Goal: Navigation & Orientation: Find specific page/section

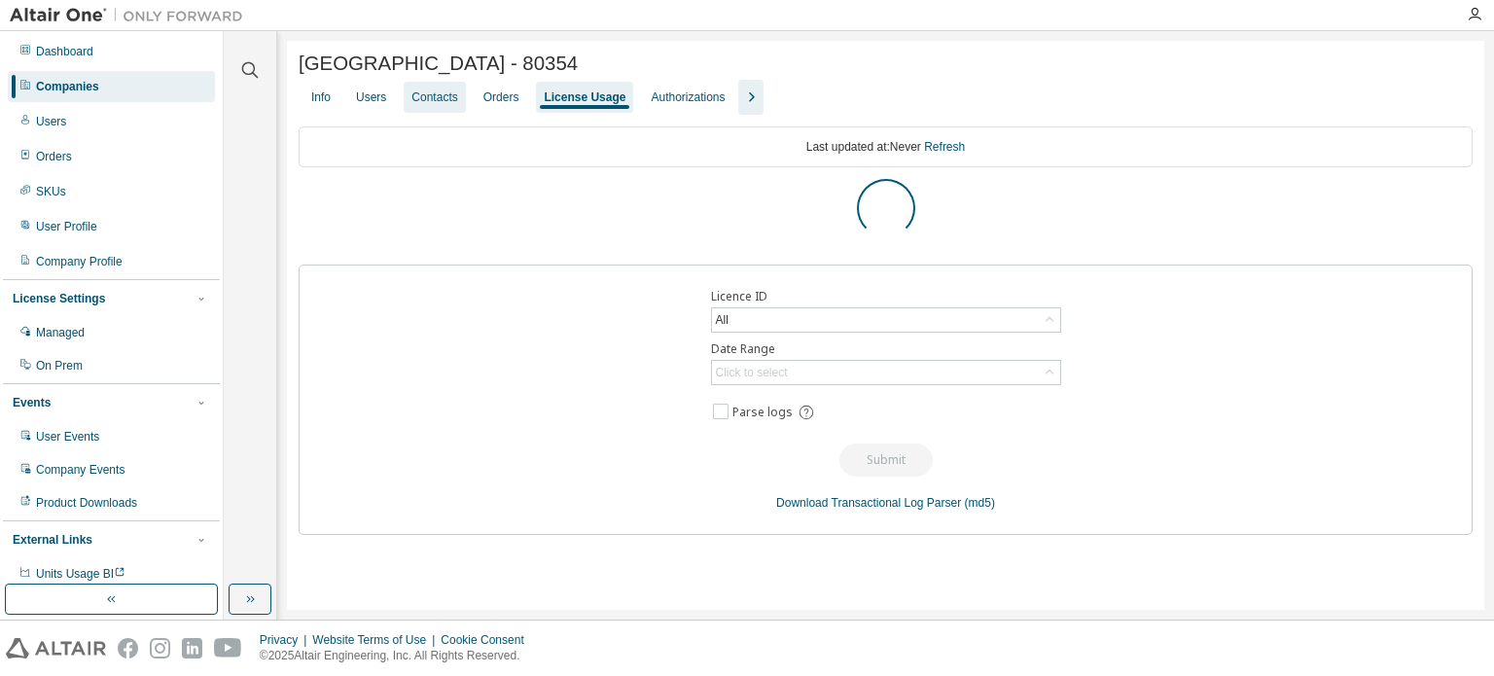
click at [444, 104] on div "Contacts" at bounding box center [434, 97] width 46 height 16
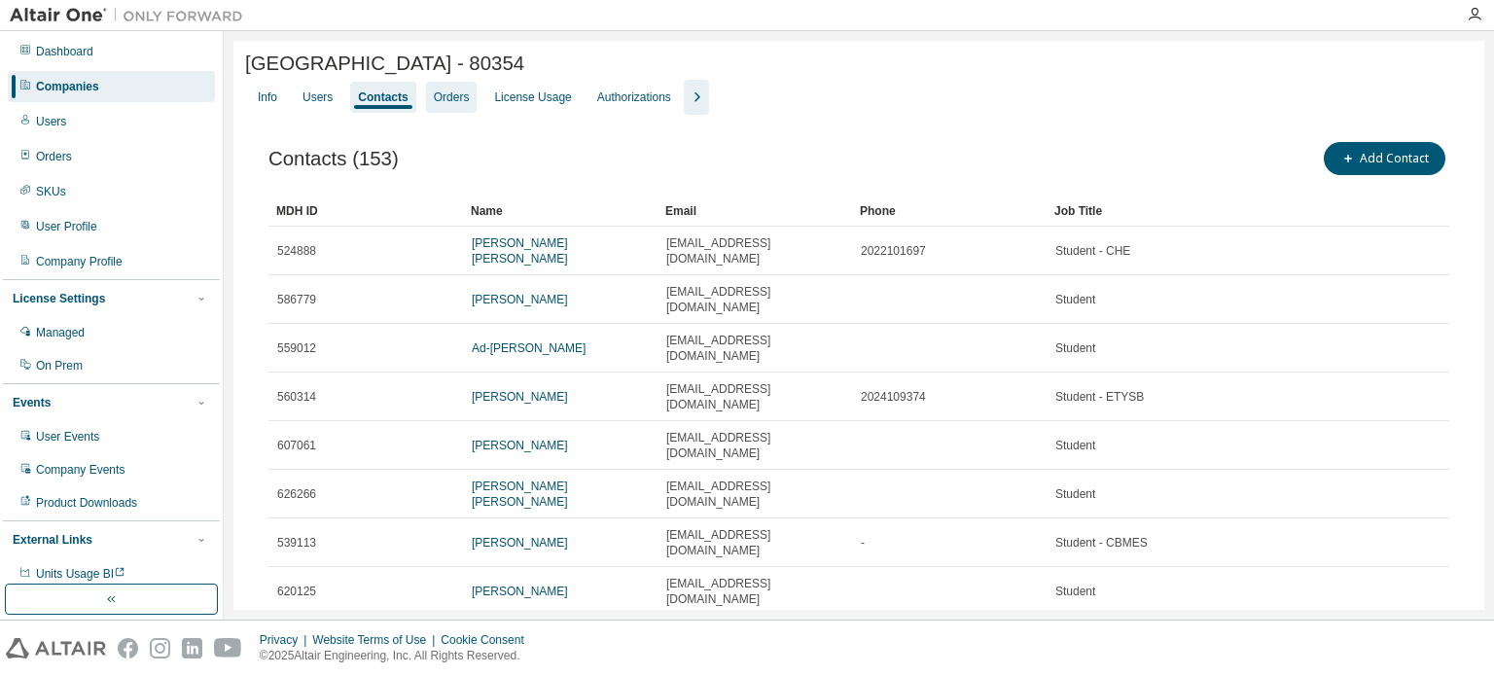
click at [466, 99] on div "Orders" at bounding box center [452, 97] width 52 height 31
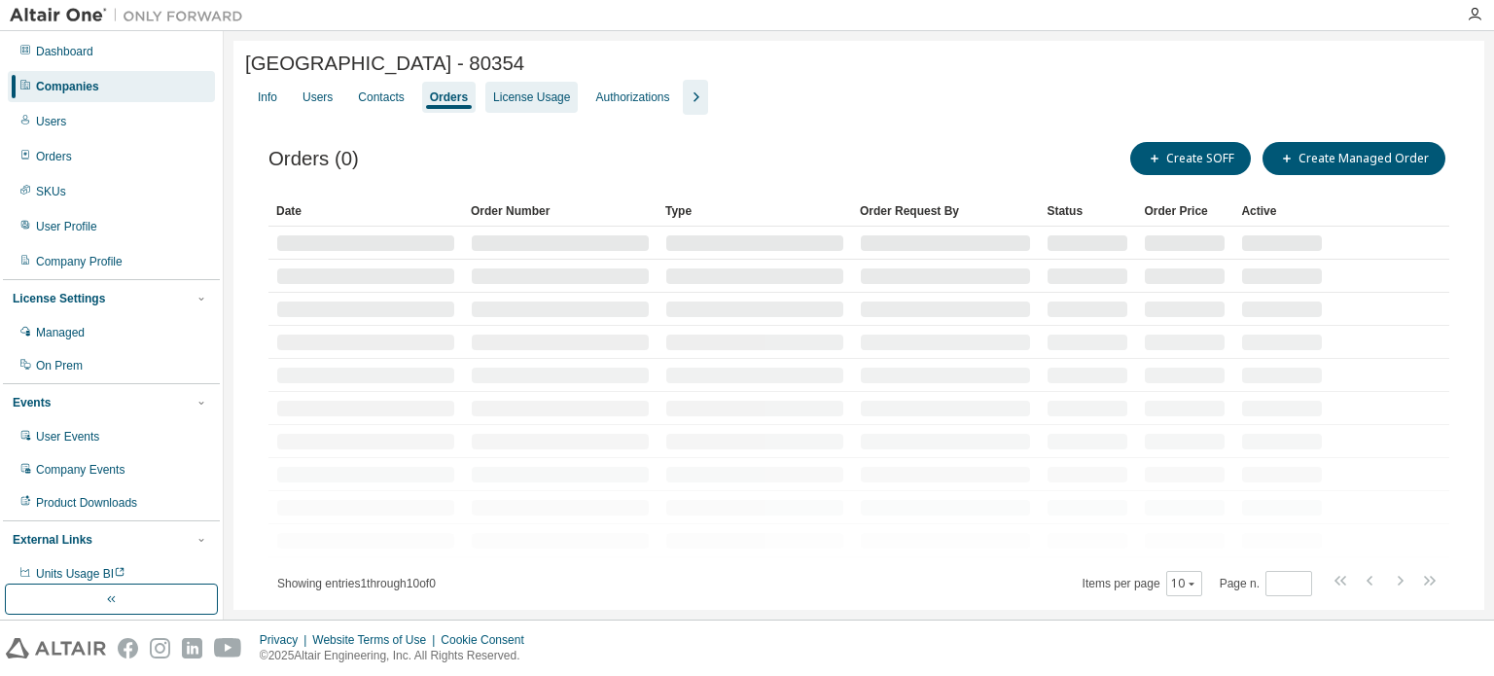
click at [514, 98] on div "License Usage" at bounding box center [531, 97] width 77 height 16
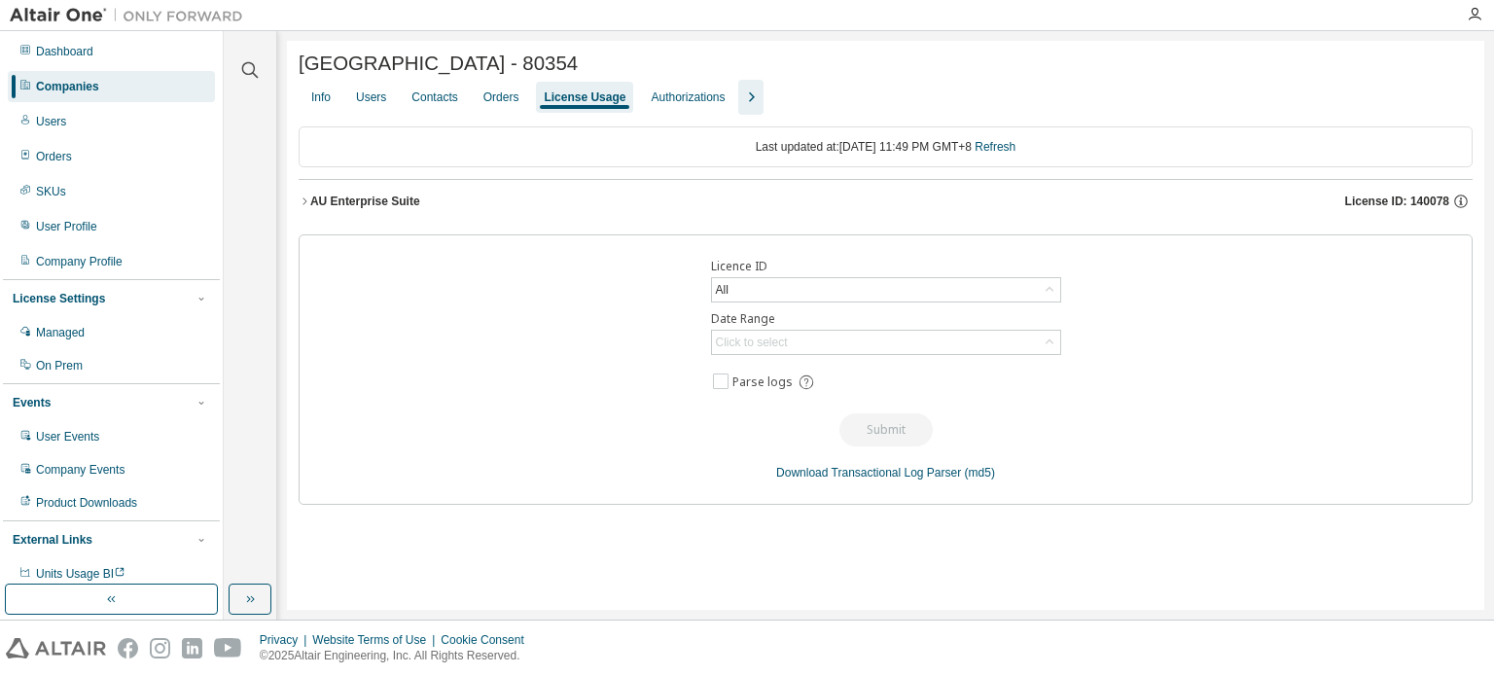
click at [358, 213] on button "AU Enterprise Suite License ID: 140078" at bounding box center [886, 201] width 1174 height 43
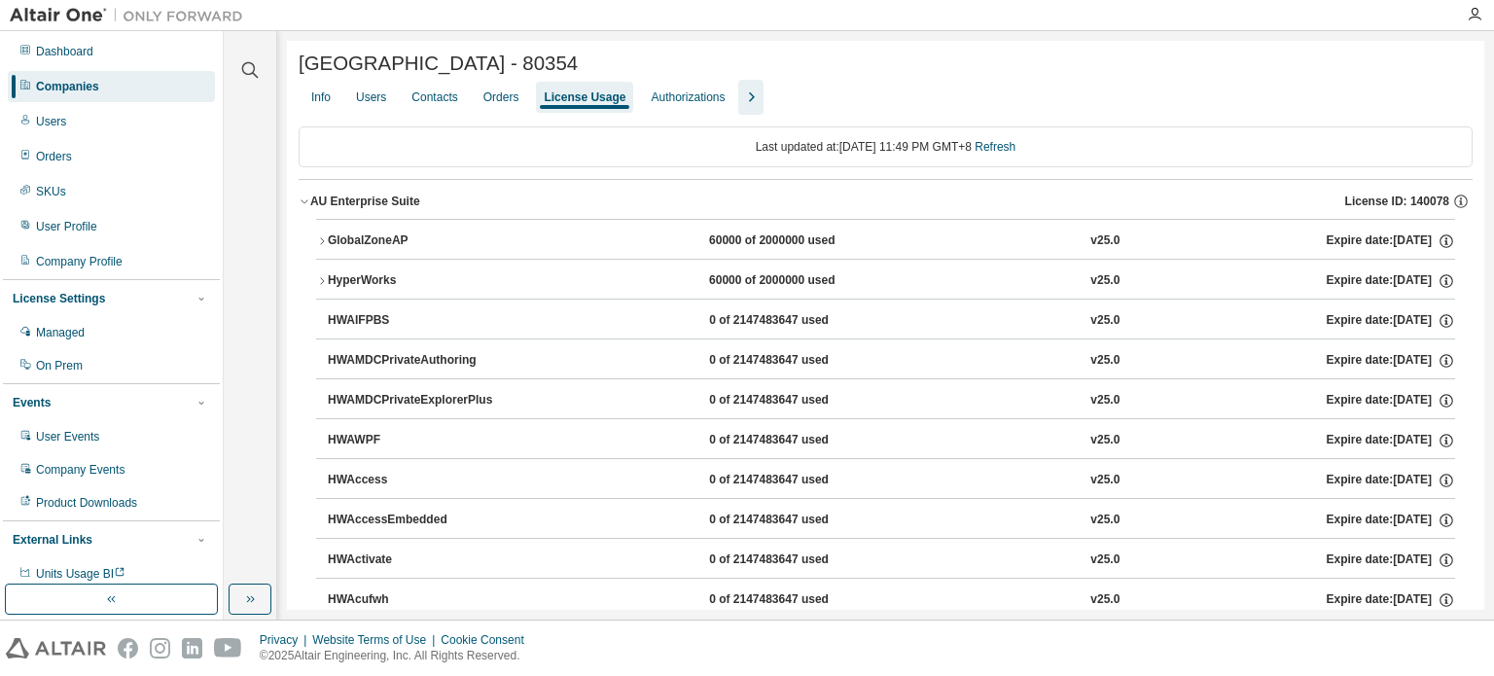
click at [323, 242] on icon "button" at bounding box center [322, 241] width 12 height 12
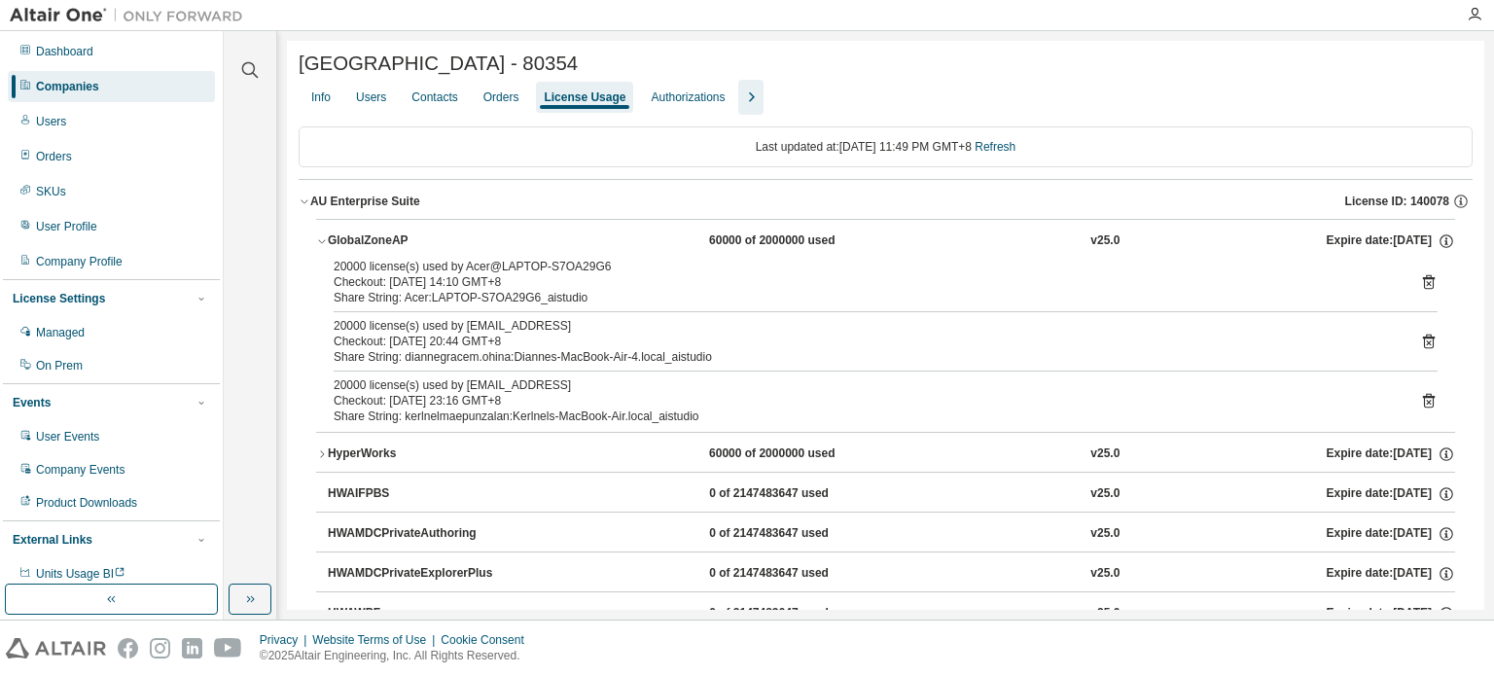
click at [323, 242] on icon "button" at bounding box center [322, 241] width 12 height 12
